Goal: Information Seeking & Learning: Learn about a topic

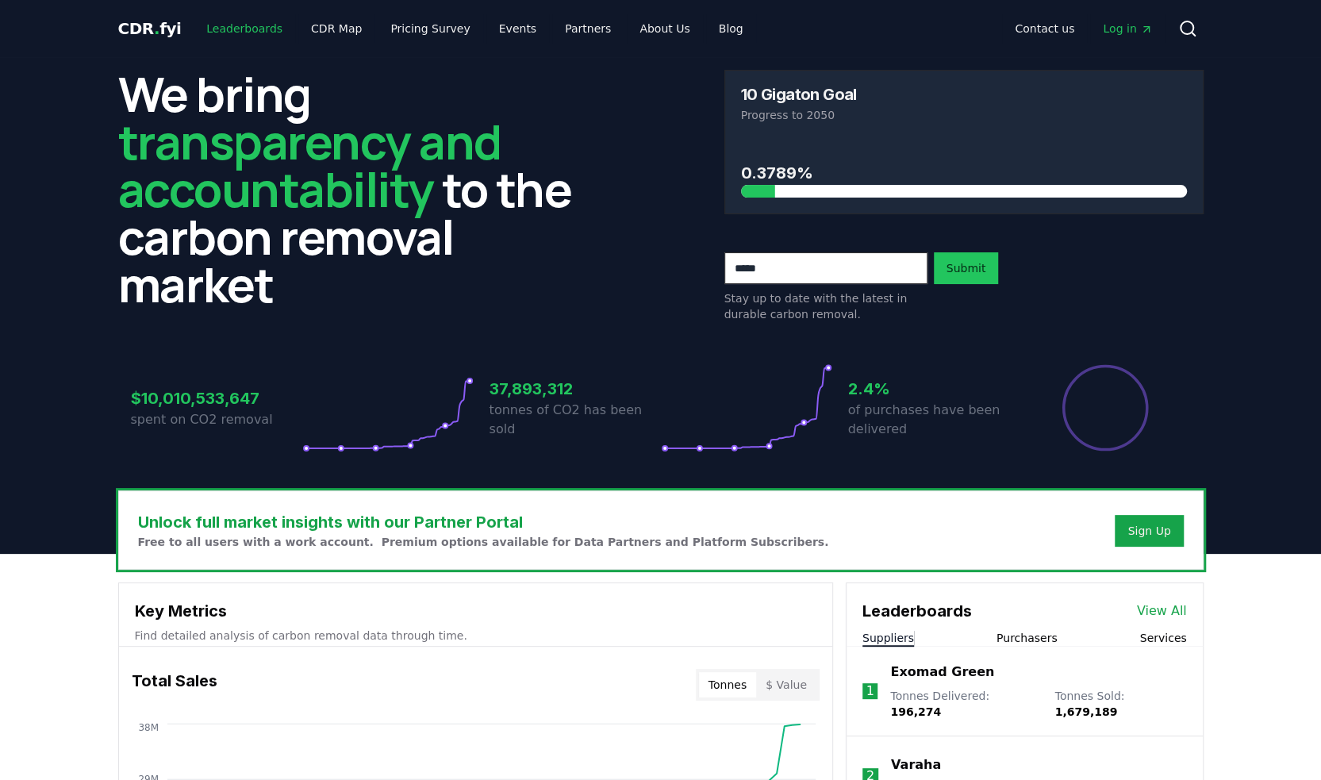
click at [244, 37] on link "Leaderboards" at bounding box center [245, 28] width 102 height 29
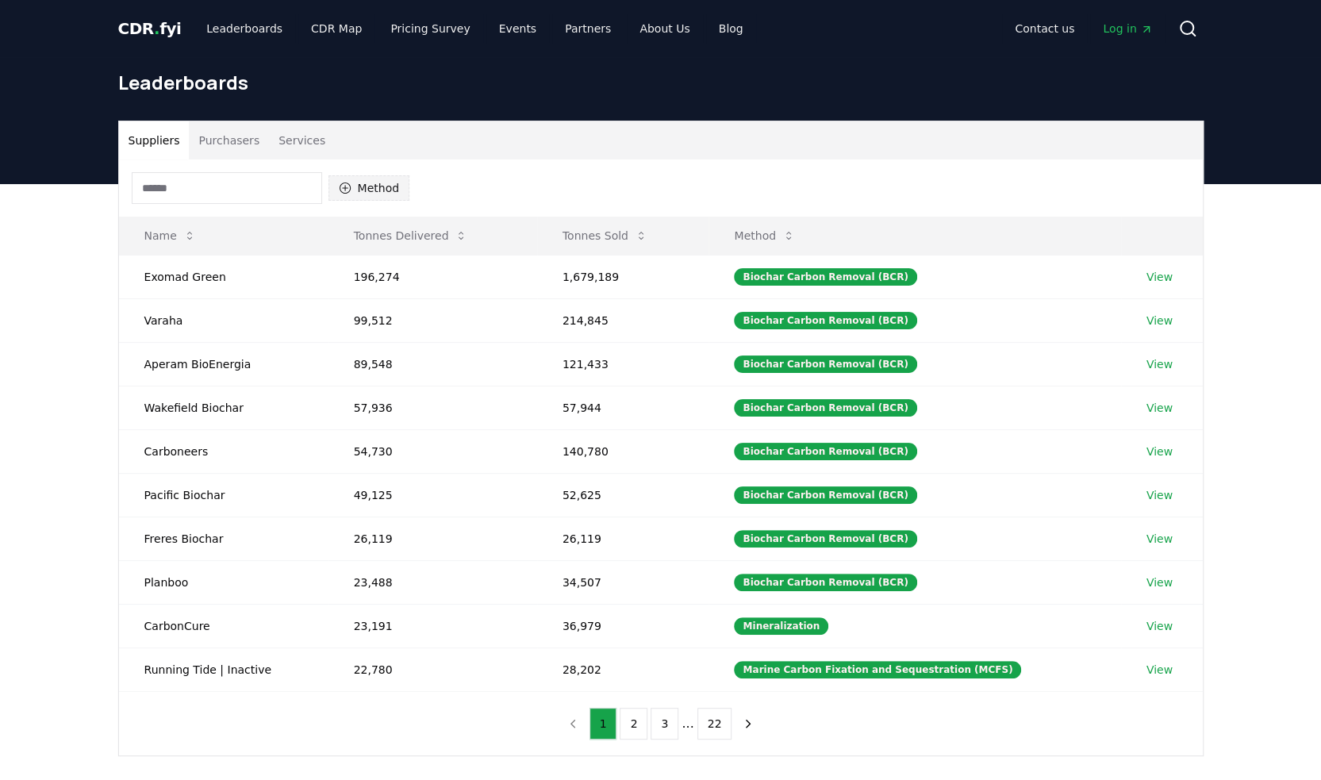
click at [358, 186] on button "Method" at bounding box center [369, 187] width 82 height 25
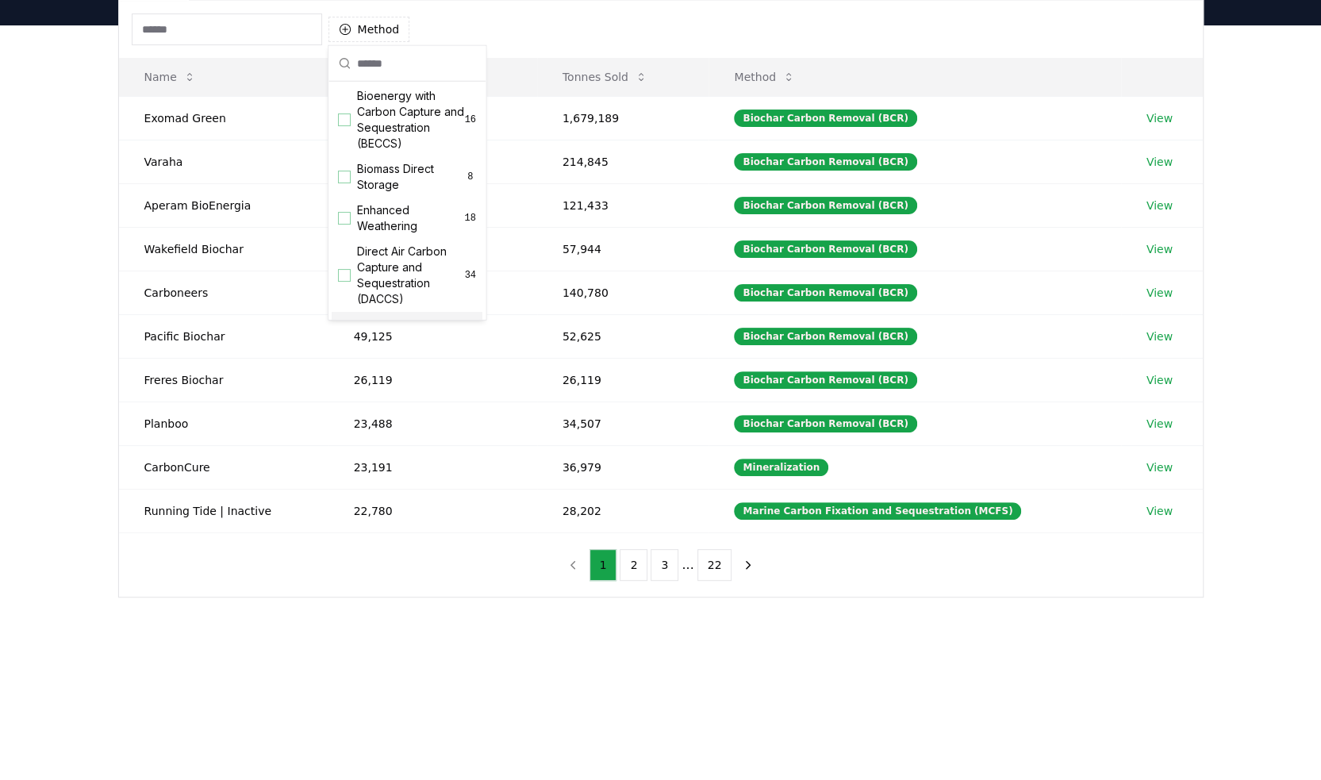
scroll to position [178, 0]
click at [403, 135] on span "Bioenergy with Carbon Capture and Sequestration (BECCS)" at bounding box center [411, 124] width 108 height 63
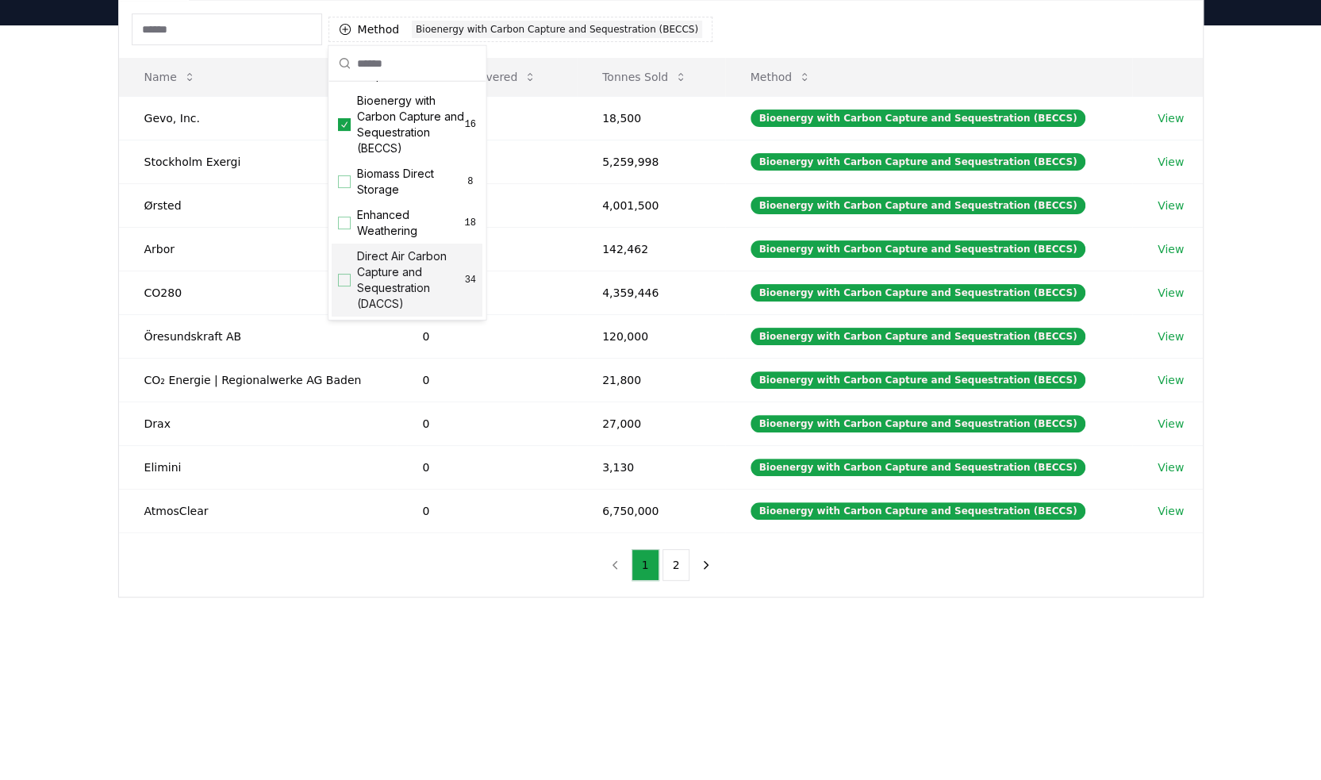
click at [512, 612] on div "Suppliers Purchasers Services Method 1 Bioenergy with Carbon Capture and Seques…" at bounding box center [660, 342] width 1321 height 635
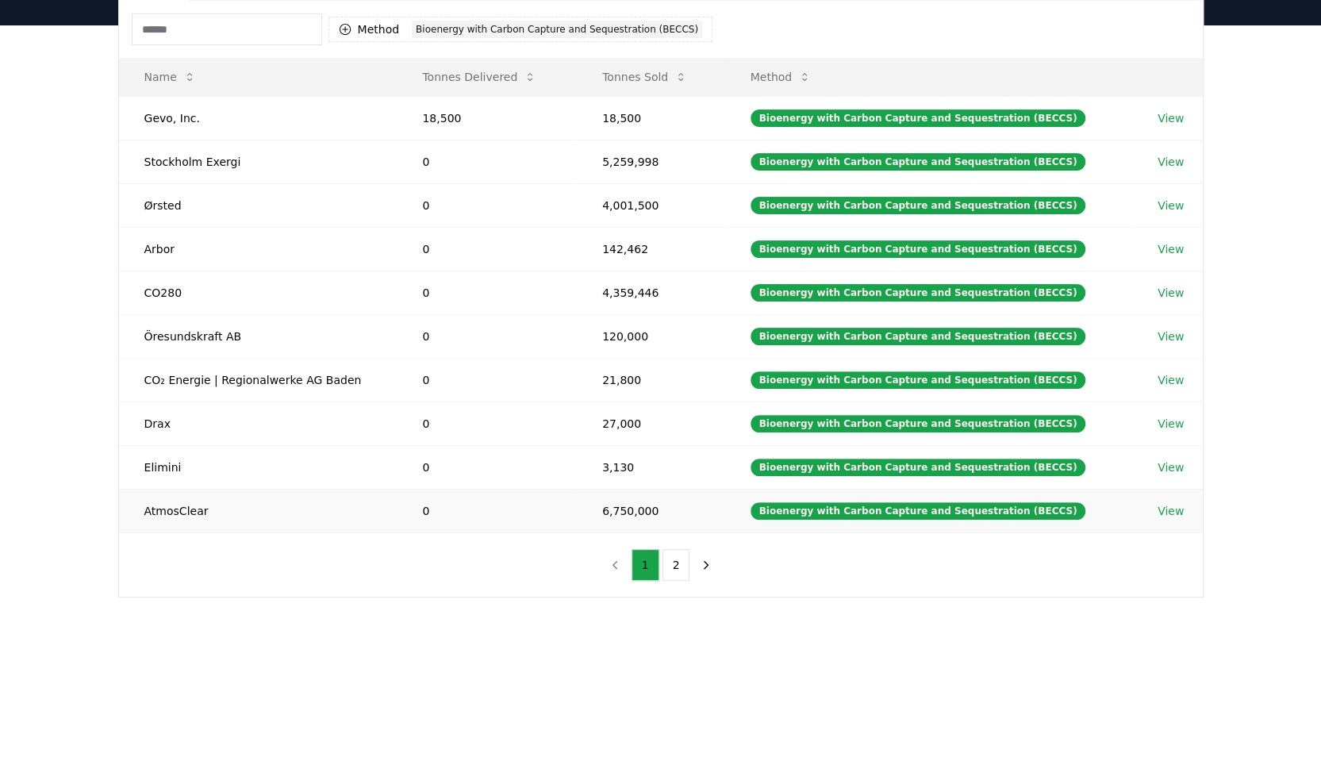
click at [1171, 503] on link "View" at bounding box center [1170, 511] width 26 height 16
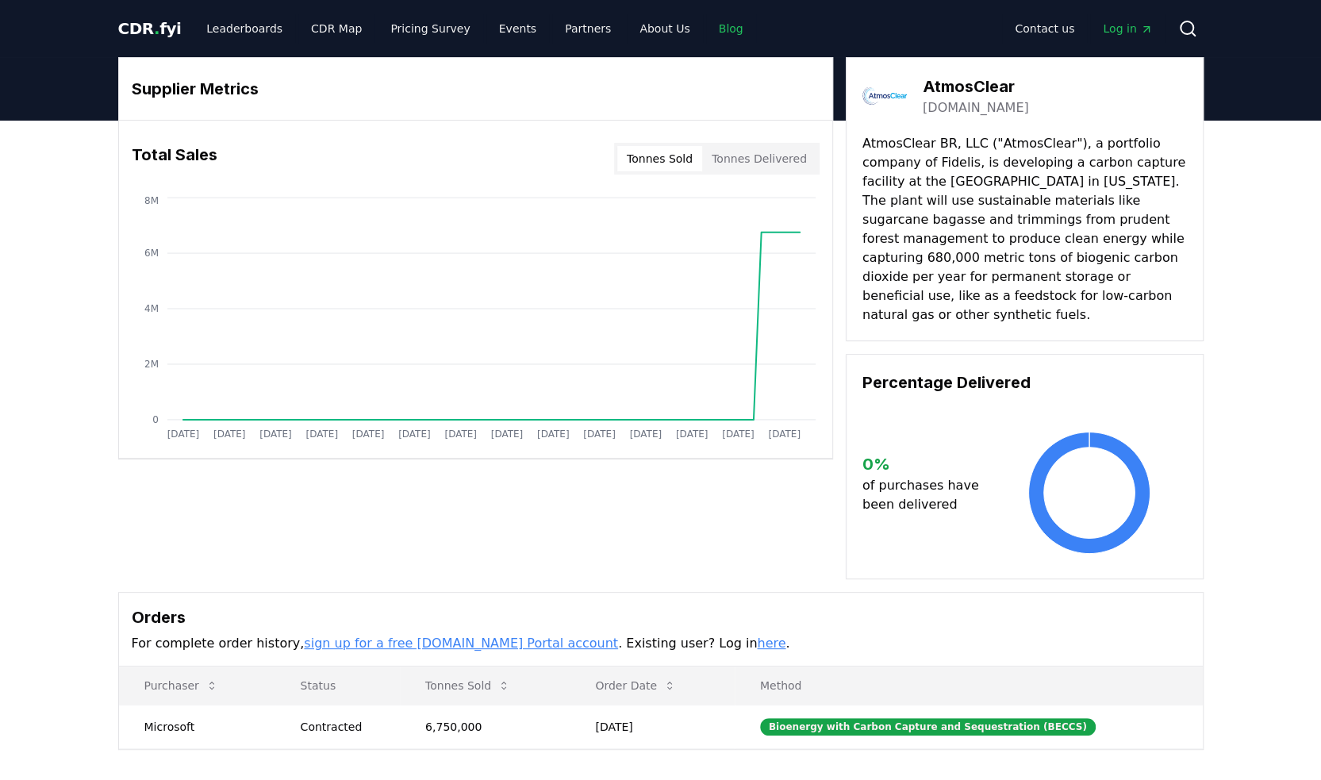
click at [706, 24] on link "Blog" at bounding box center [731, 28] width 50 height 29
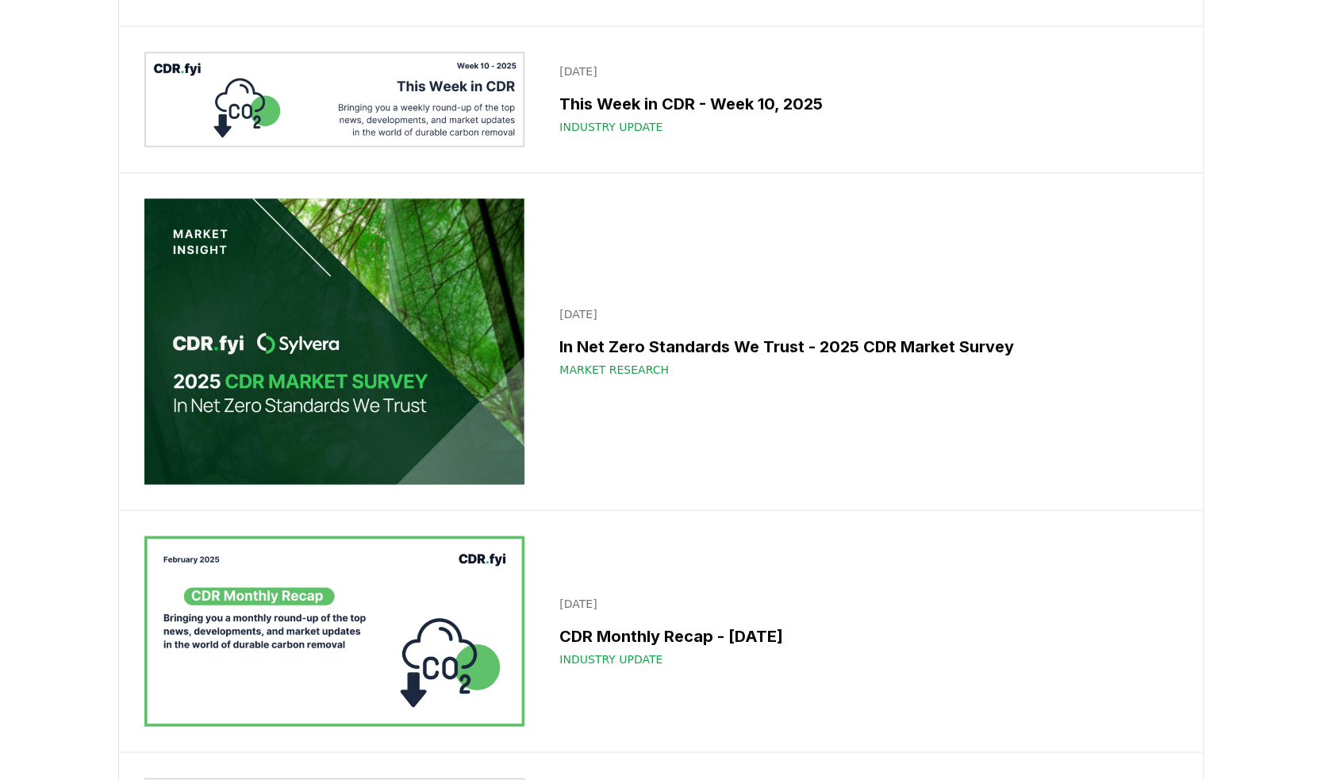
scroll to position [9728, 0]
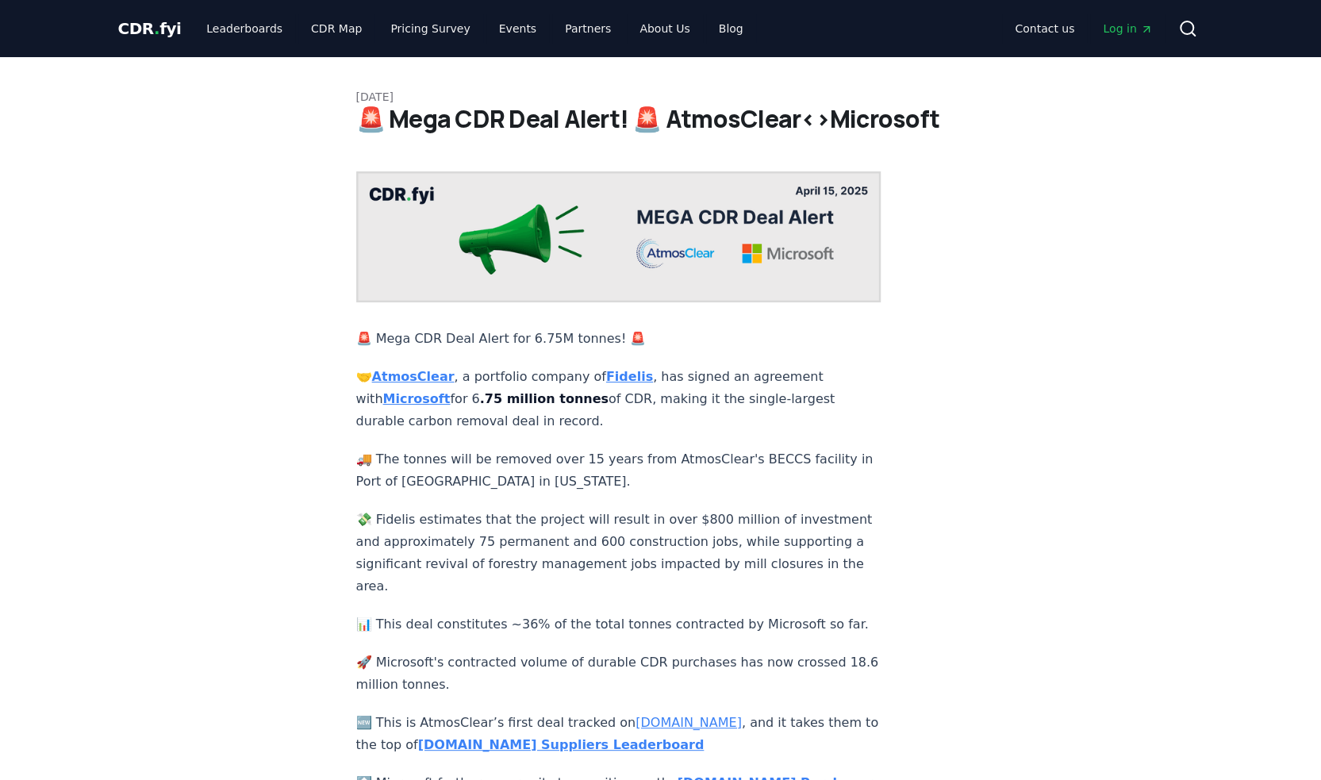
click at [640, 458] on p "🚚 The tonnes will be removed over 15 years from AtmosClear's BECCS facility in …" at bounding box center [618, 470] width 525 height 44
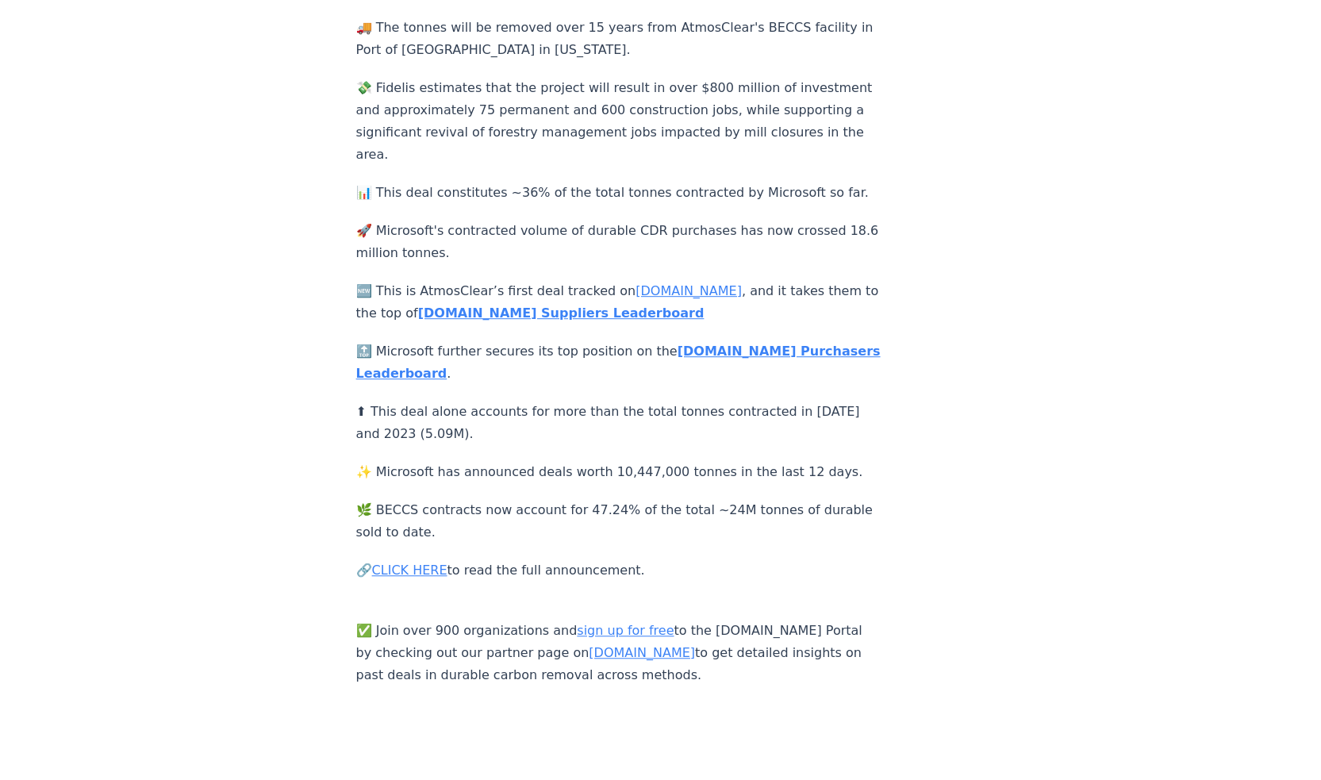
scroll to position [581, 0]
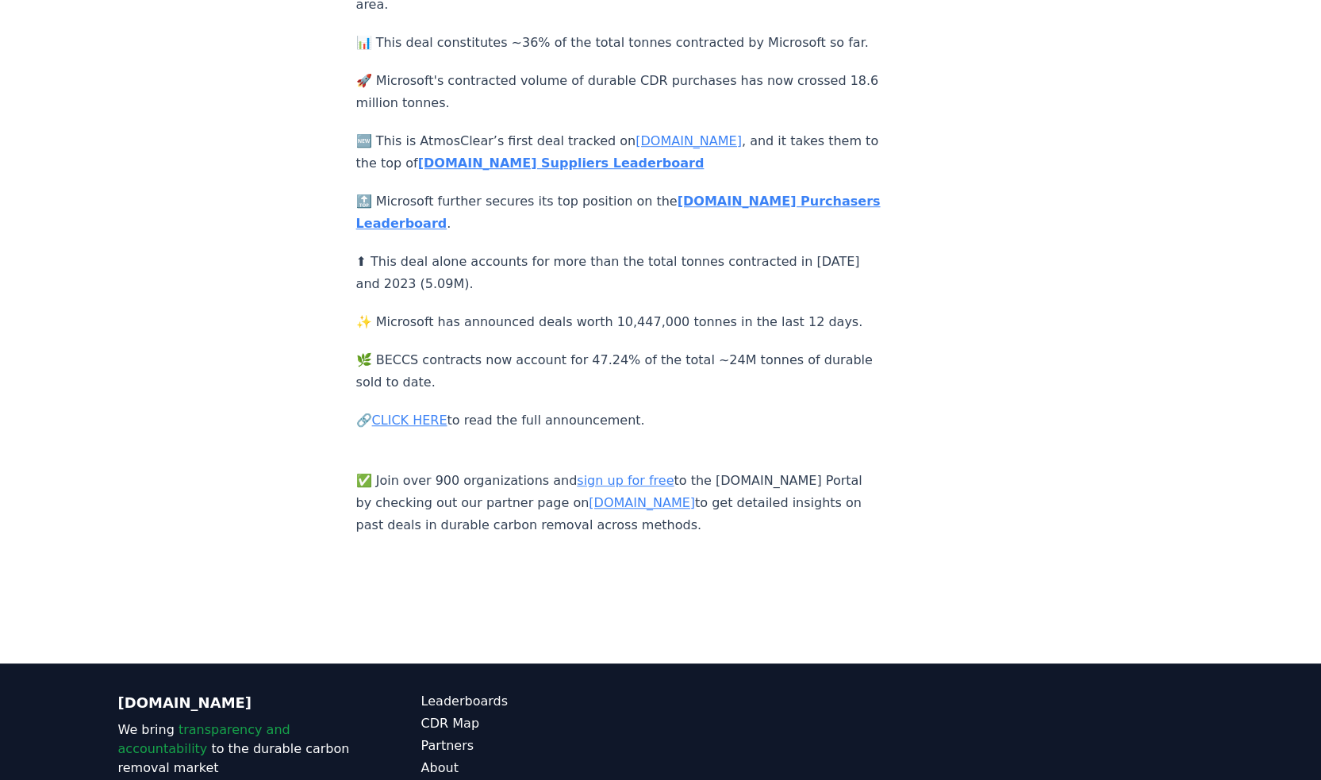
click at [401, 427] on link "CLICK HERE" at bounding box center [409, 419] width 75 height 15
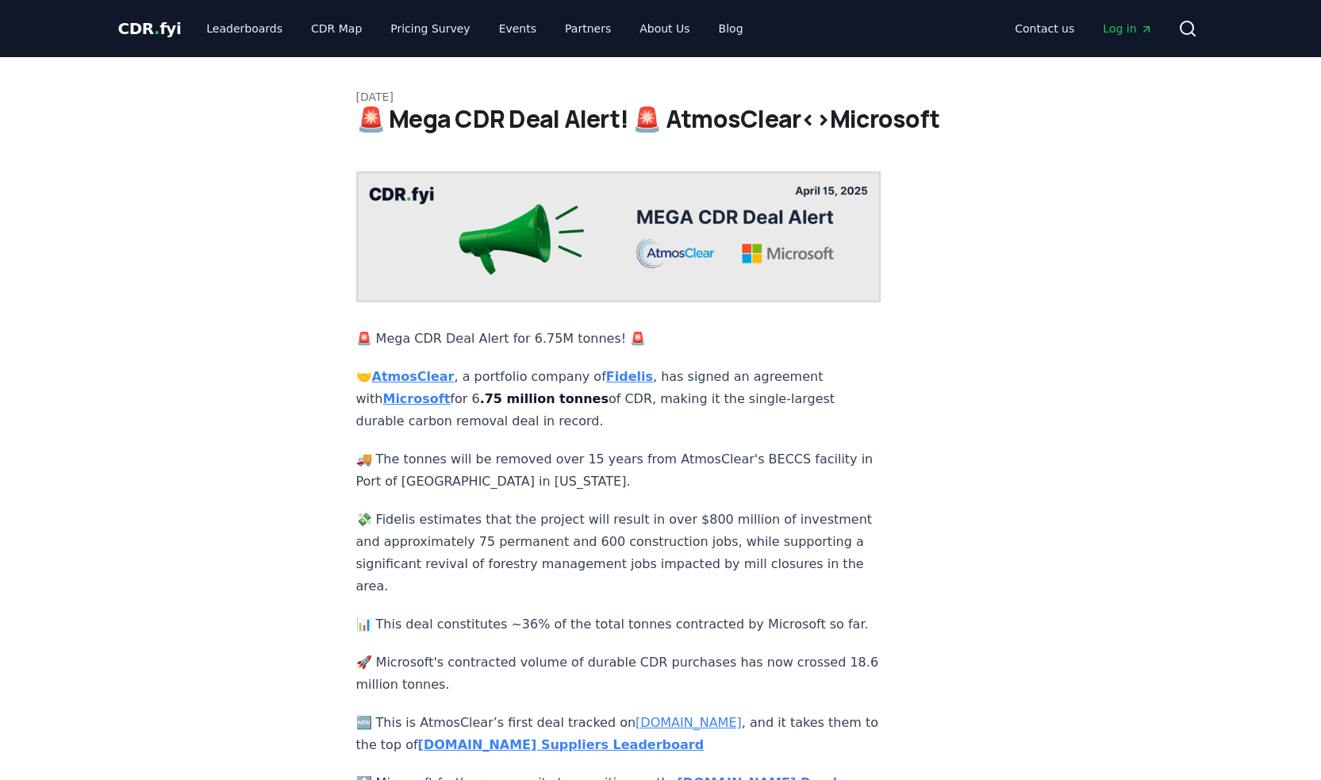
scroll to position [581, 0]
